Goal: Information Seeking & Learning: Check status

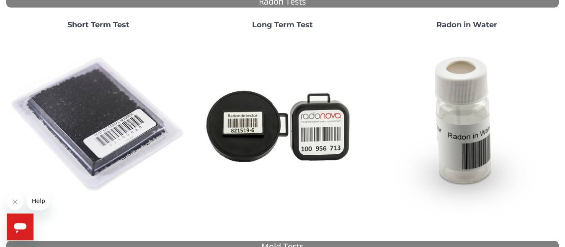
scroll to position [97, 0]
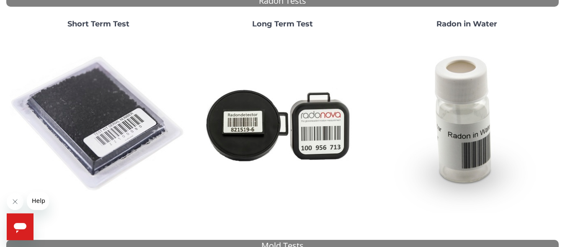
drag, startPoint x: 569, startPoint y: 77, endPoint x: 563, endPoint y: 34, distance: 43.1
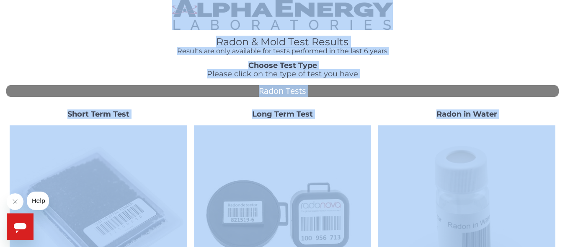
scroll to position [0, 0]
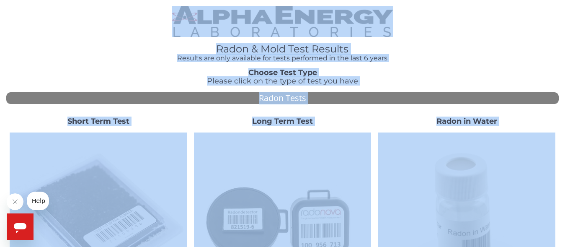
drag, startPoint x: 565, startPoint y: 62, endPoint x: 562, endPoint y: -10, distance: 71.7
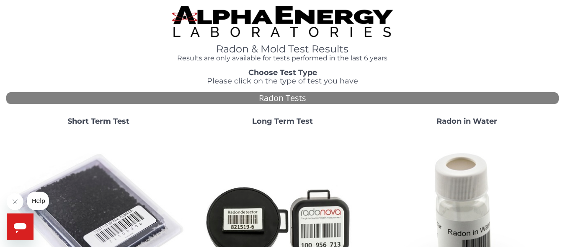
drag, startPoint x: 564, startPoint y: 89, endPoint x: 568, endPoint y: 95, distance: 7.2
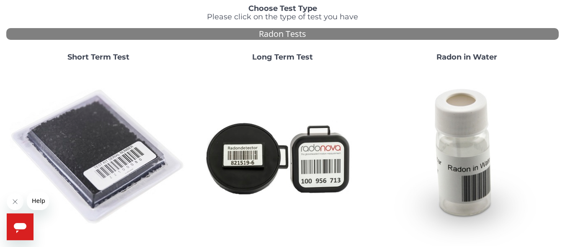
scroll to position [63, 0]
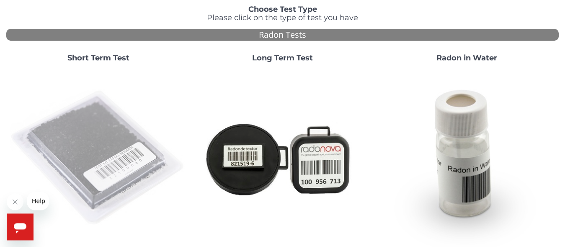
click at [83, 137] on img at bounding box center [99, 158] width 178 height 178
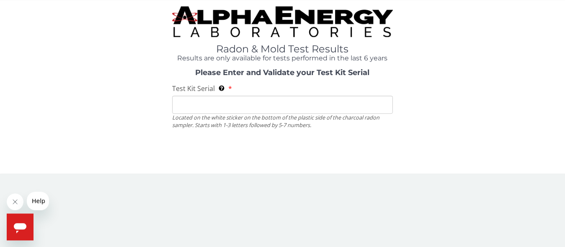
scroll to position [0, 0]
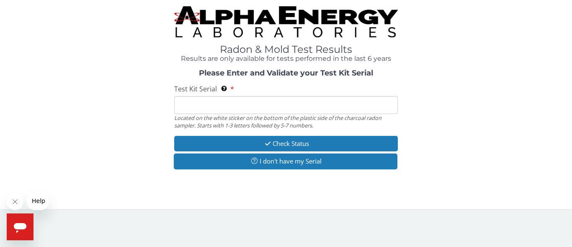
click at [191, 103] on input "Test Kit Serial Located on the white sticker on the bottom of the plastic side …" at bounding box center [286, 105] width 224 height 18
click at [201, 101] on input "Test Kit Serial Located on the white sticker on the bottom of the plastic side …" at bounding box center [286, 105] width 224 height 18
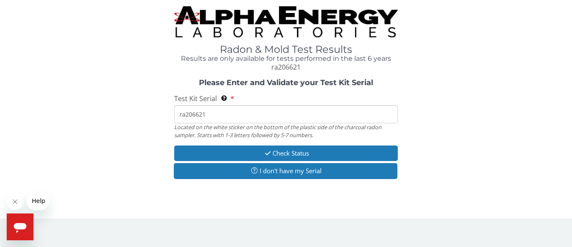
click at [251, 119] on input "ra206621" at bounding box center [286, 114] width 224 height 18
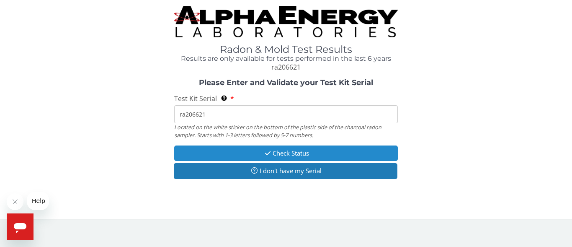
type input "ra206621"
click at [278, 156] on button "Check Status" at bounding box center [286, 152] width 224 height 15
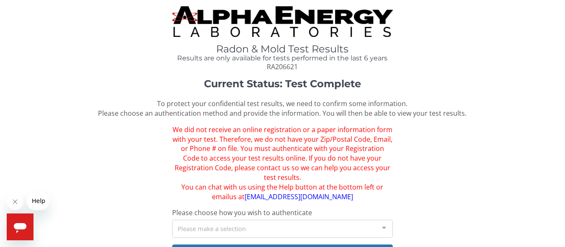
click at [320, 106] on span "To protect your confidential test results, we need to confirm some information.…" at bounding box center [282, 108] width 369 height 19
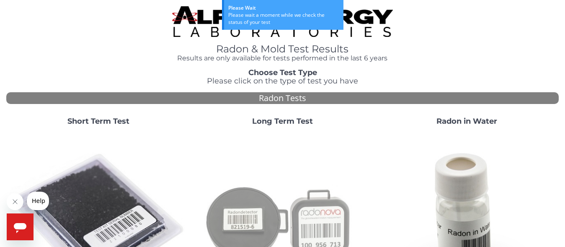
click at [222, 179] on img at bounding box center [283, 221] width 178 height 178
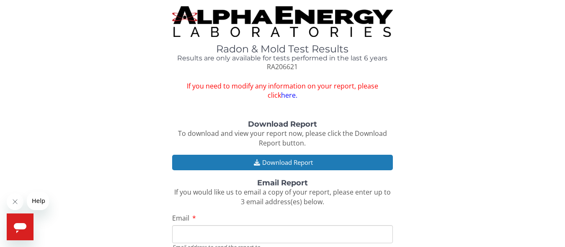
click at [199, 107] on div "Radon & Mold Test Results Results are only available for tests performed in the…" at bounding box center [282, 187] width 552 height 363
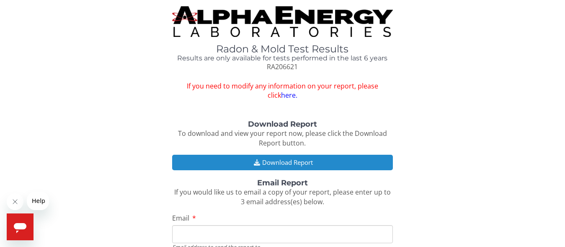
click at [265, 161] on button "Download Report" at bounding box center [282, 162] width 221 height 15
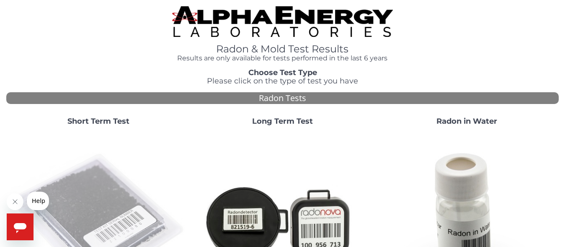
click at [101, 213] on img at bounding box center [99, 221] width 178 height 178
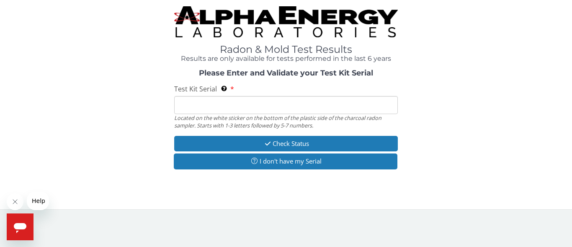
click at [200, 104] on input "Test Kit Serial Located on the white sticker on the bottom of the plastic side …" at bounding box center [286, 105] width 224 height 18
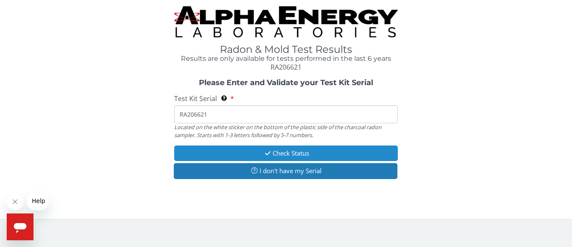
type input "RA206621"
click at [215, 149] on button "Check Status" at bounding box center [286, 152] width 224 height 15
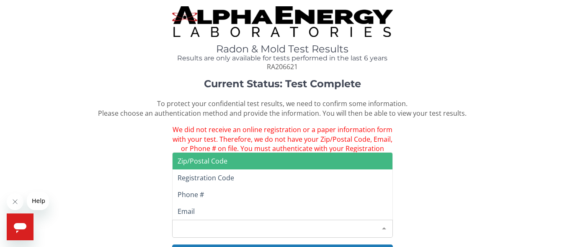
click at [215, 219] on div "Please make a selection" at bounding box center [282, 228] width 221 height 18
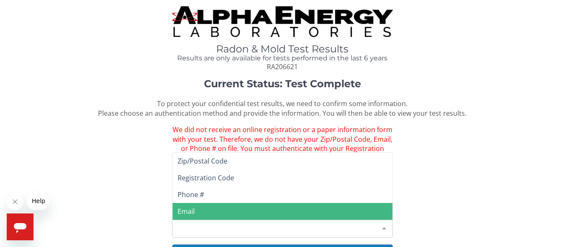
click at [194, 206] on span "Email" at bounding box center [186, 210] width 17 height 9
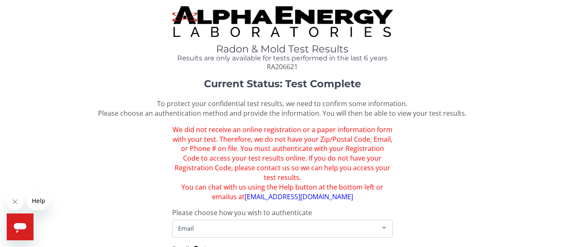
click at [554, 123] on div "Current Status: Test Complete To protect your confidential test results, we nee…" at bounding box center [282, 208] width 552 height 260
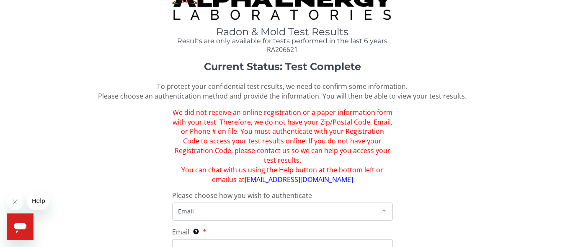
scroll to position [19, 0]
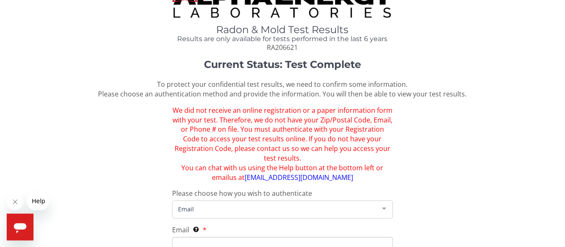
click at [188, 243] on input "Email This must exactly match the information you provided with your online reg…" at bounding box center [282, 246] width 221 height 18
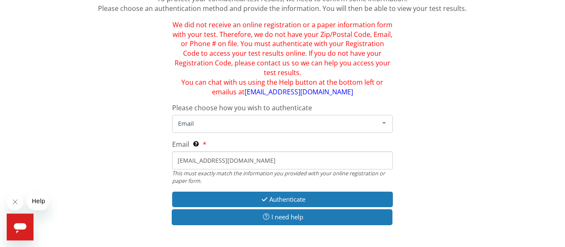
scroll to position [105, 0]
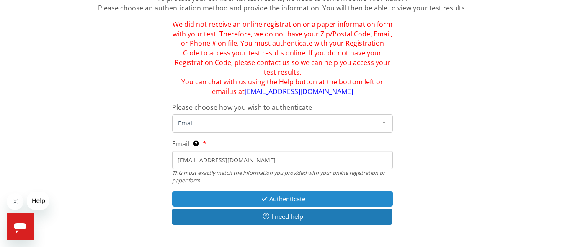
type input "[EMAIL_ADDRESS][DOMAIN_NAME]"
click at [285, 191] on button "Authenticate" at bounding box center [282, 198] width 221 height 15
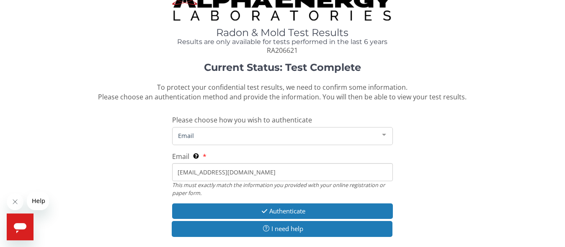
scroll to position [15, 0]
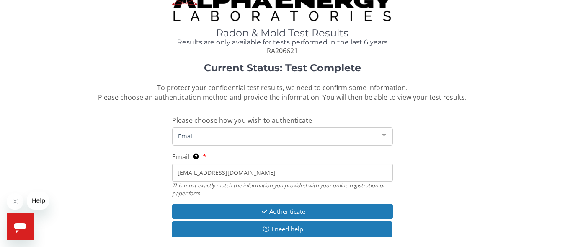
click at [279, 134] on span "Email" at bounding box center [276, 136] width 200 height 9
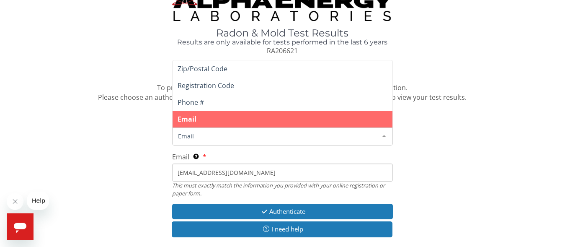
click at [204, 138] on span "Email" at bounding box center [276, 136] width 200 height 9
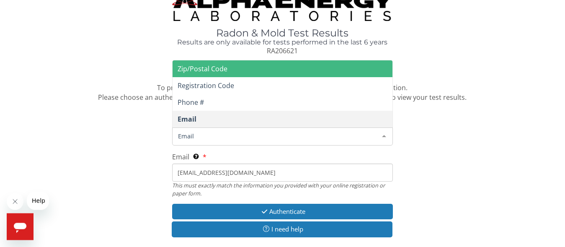
click at [209, 76] on span "Zip/Postal Code" at bounding box center [283, 69] width 220 height 17
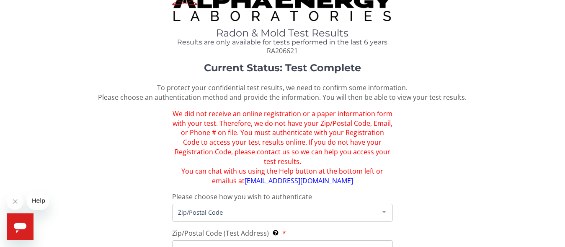
scroll to position [16, 0]
click at [215, 207] on span "Zip/Postal Code" at bounding box center [276, 211] width 200 height 9
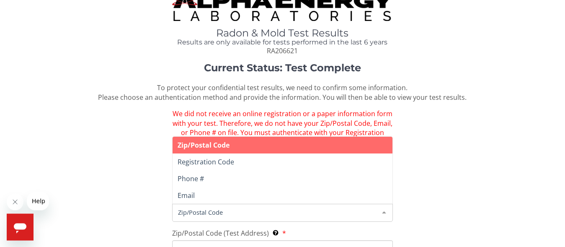
click at [222, 140] on span "Zip/Postal Code" at bounding box center [204, 144] width 52 height 9
click at [200, 207] on span "Zip/Postal Code" at bounding box center [276, 211] width 200 height 9
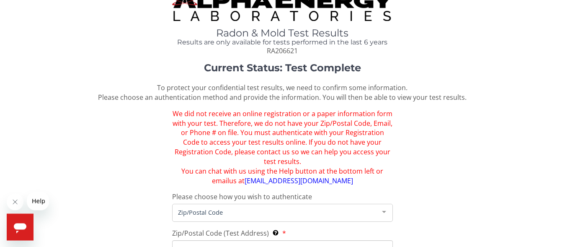
click at [200, 207] on span "Zip/Postal Code" at bounding box center [276, 211] width 200 height 9
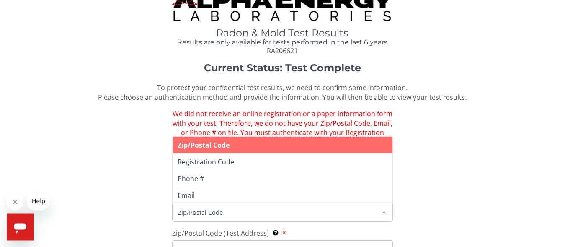
click at [200, 207] on span "Zip/Postal Code" at bounding box center [276, 211] width 200 height 9
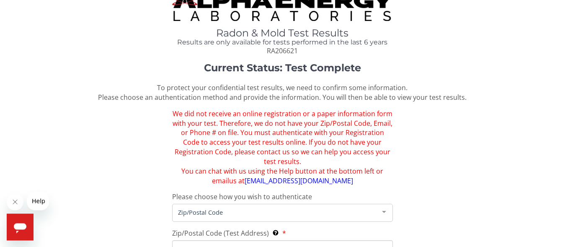
click at [200, 207] on span "Zip/Postal Code" at bounding box center [276, 211] width 200 height 9
click at [241, 207] on span "Zip/Postal Code" at bounding box center [276, 211] width 200 height 9
click at [210, 228] on span "Zip/Postal Code (Test Address)" at bounding box center [220, 232] width 97 height 9
click at [210, 240] on input "Zip/Postal Code (Test Address) This must exactly match the information you prov…" at bounding box center [282, 249] width 221 height 18
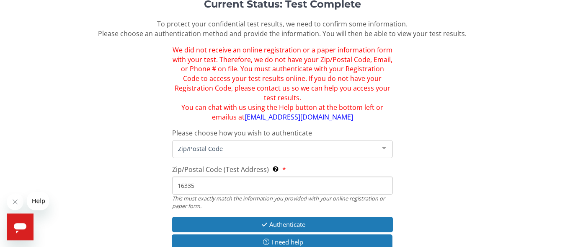
scroll to position [93, 0]
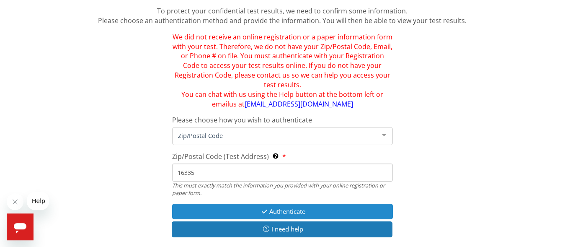
type input "16335"
click at [314, 204] on button "Authenticate" at bounding box center [282, 211] width 221 height 15
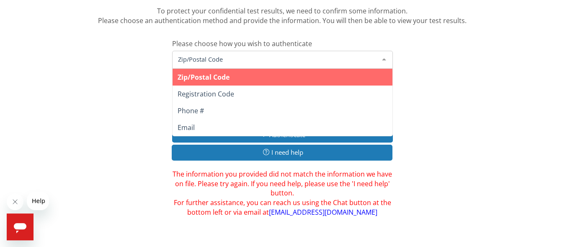
click at [227, 55] on span "Zip/Postal Code" at bounding box center [276, 58] width 200 height 9
click at [227, 76] on span "Zip/Postal Code" at bounding box center [204, 76] width 52 height 9
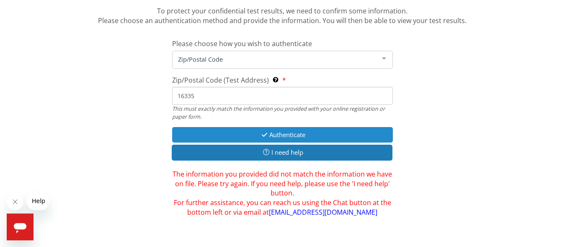
click at [280, 137] on button "Authenticate" at bounding box center [282, 134] width 221 height 15
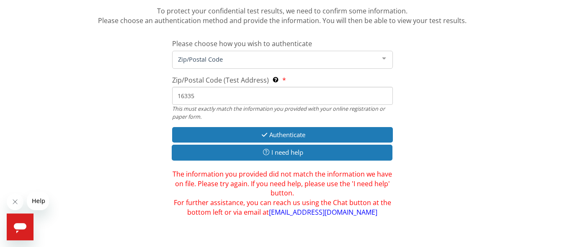
click at [369, 61] on span "Zip/Postal Code" at bounding box center [276, 58] width 200 height 9
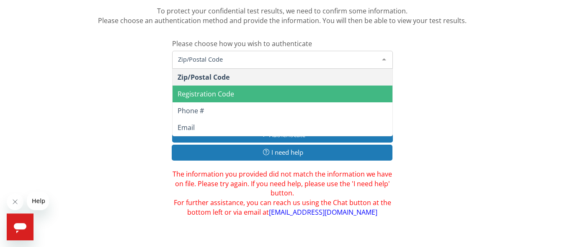
click at [239, 97] on span "Registration Code" at bounding box center [283, 93] width 220 height 17
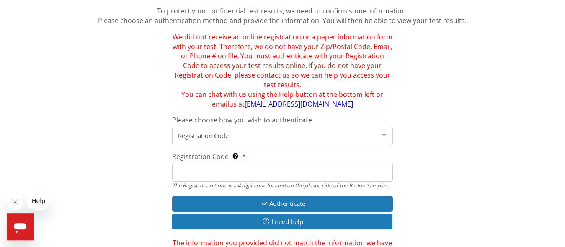
click at [193, 163] on input "Registration Code The Registration Code is a 4 digit code located on the plasti…" at bounding box center [282, 172] width 221 height 18
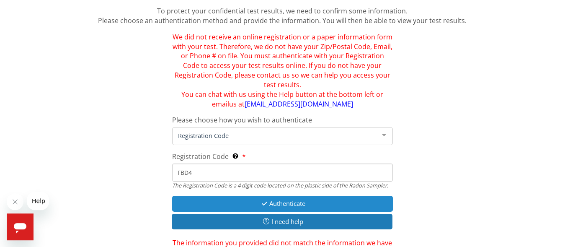
type input "FBD4"
click at [270, 198] on button "Authenticate" at bounding box center [282, 203] width 221 height 15
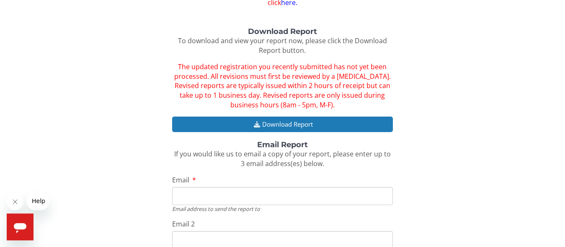
scroll to position [121, 0]
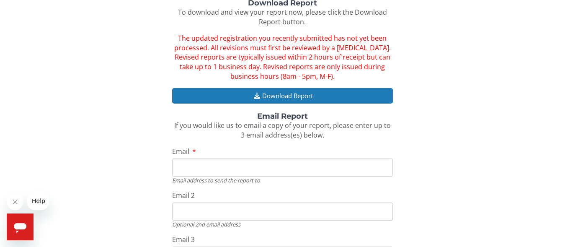
click at [191, 170] on input "Email" at bounding box center [282, 167] width 221 height 18
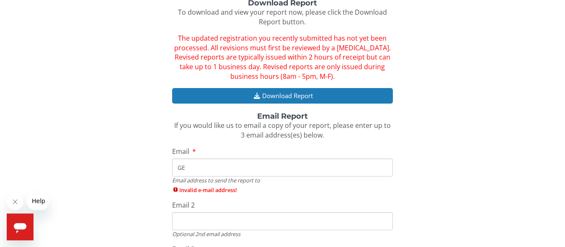
type input "G"
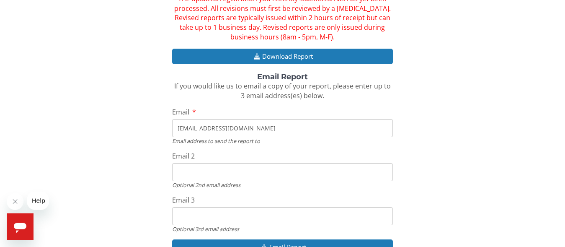
scroll to position [161, 0]
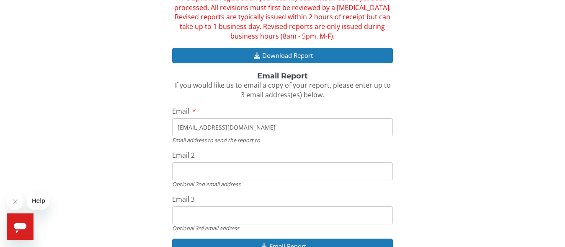
type input "[EMAIL_ADDRESS][DOMAIN_NAME]"
click at [185, 174] on input "Email 2" at bounding box center [282, 171] width 221 height 18
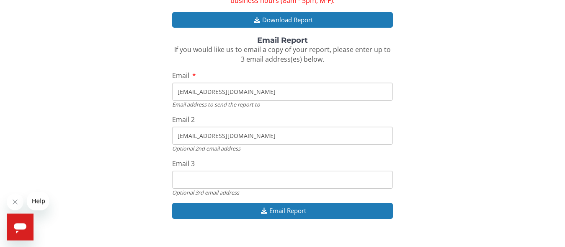
scroll to position [198, 0]
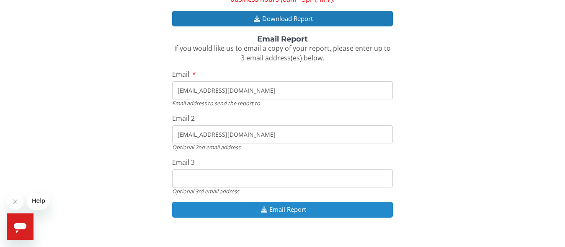
type input "[EMAIL_ADDRESS][DOMAIN_NAME]"
click at [295, 209] on button "Email Report" at bounding box center [282, 208] width 221 height 15
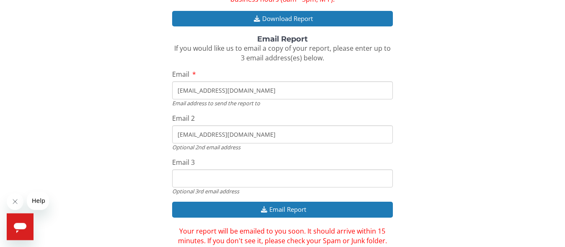
drag, startPoint x: 563, startPoint y: 118, endPoint x: 563, endPoint y: 131, distance: 13.4
click at [563, 131] on div "Radon & Mold Test Results Results are only available for tests performed in the…" at bounding box center [282, 40] width 565 height 477
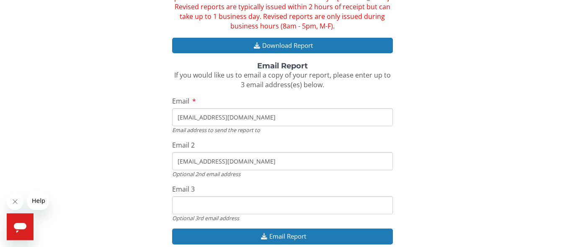
scroll to position [172, 0]
